Goal: Information Seeking & Learning: Learn about a topic

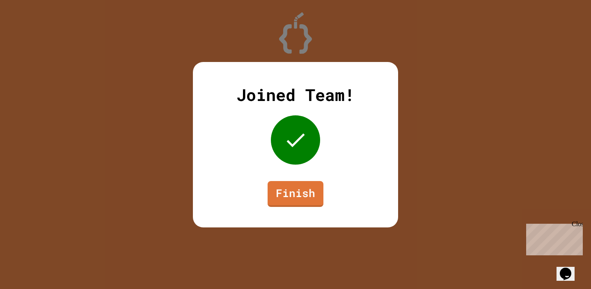
click at [299, 188] on link "Finish" at bounding box center [295, 194] width 56 height 26
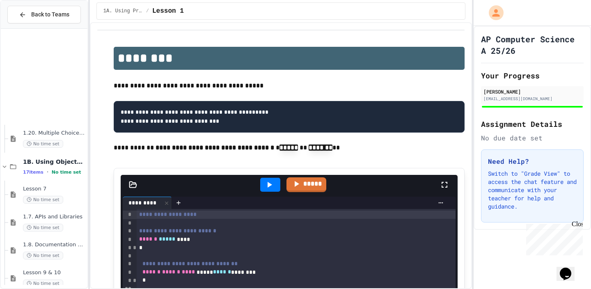
scroll to position [817, 0]
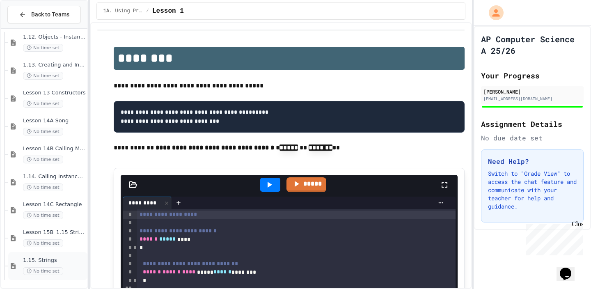
click at [62, 261] on span "1.15. Strings" at bounding box center [54, 260] width 63 height 7
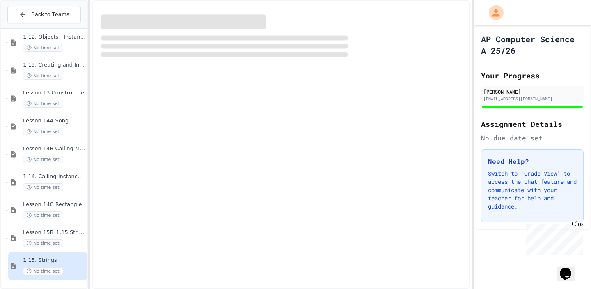
scroll to position [807, 0]
